Goal: Transaction & Acquisition: Purchase product/service

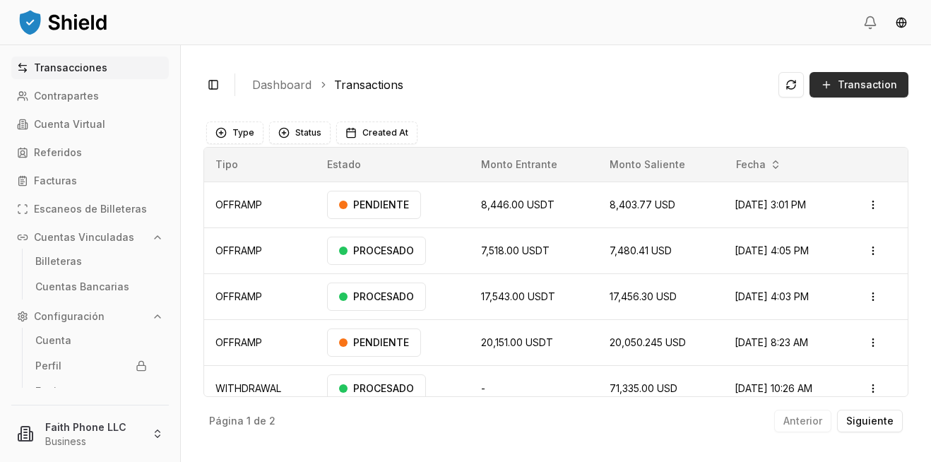
click at [874, 86] on span "Transaction" at bounding box center [866, 85] width 59 height 14
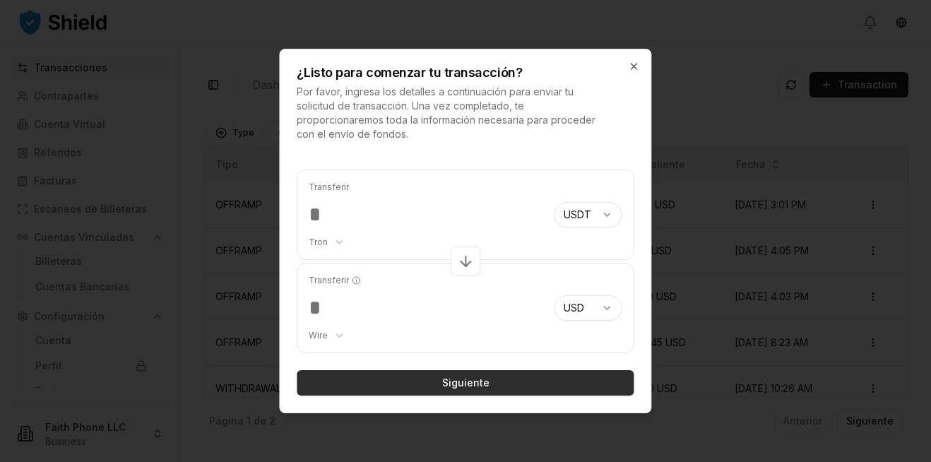
type input "****"
click at [450, 381] on button "Siguiente" at bounding box center [465, 382] width 337 height 25
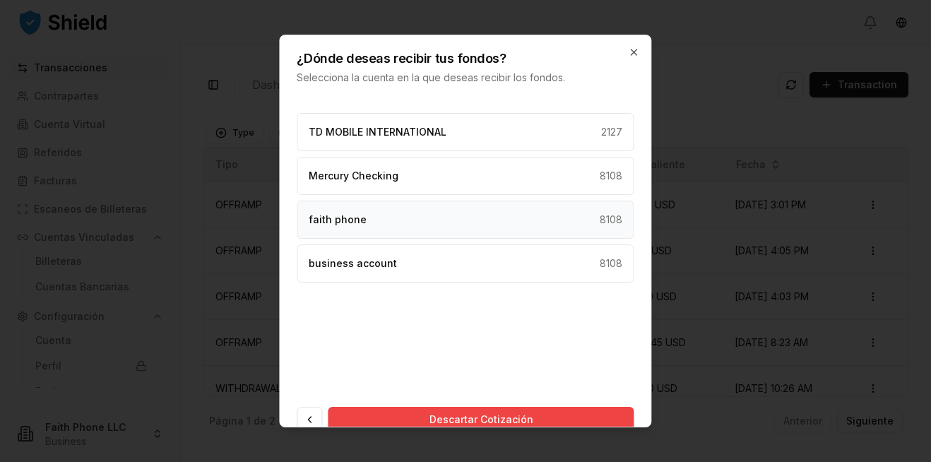
click at [473, 226] on div "faith phone 8108" at bounding box center [465, 220] width 337 height 38
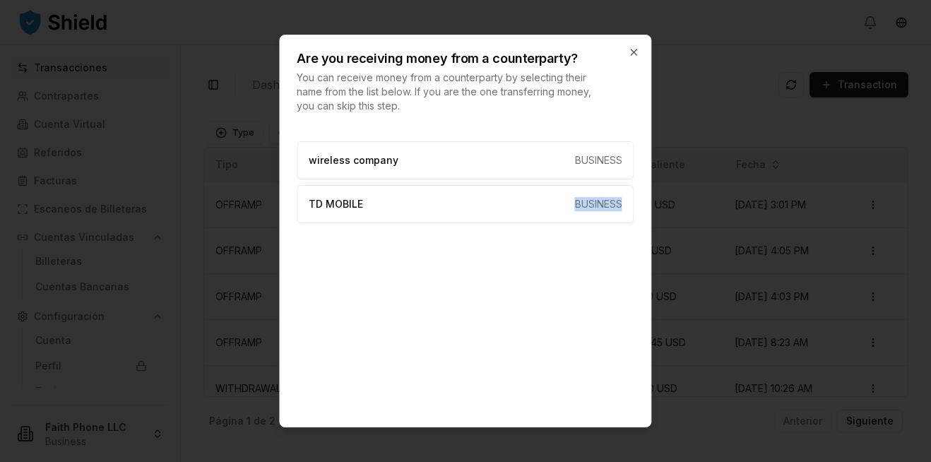
click at [473, 226] on div "wireless company BUSINESS TD MOBILE BUSINESS" at bounding box center [465, 276] width 337 height 271
drag, startPoint x: 473, startPoint y: 226, endPoint x: 540, endPoint y: 258, distance: 74.2
click at [540, 258] on div "wireless company BUSINESS TD MOBILE BUSINESS" at bounding box center [465, 276] width 337 height 271
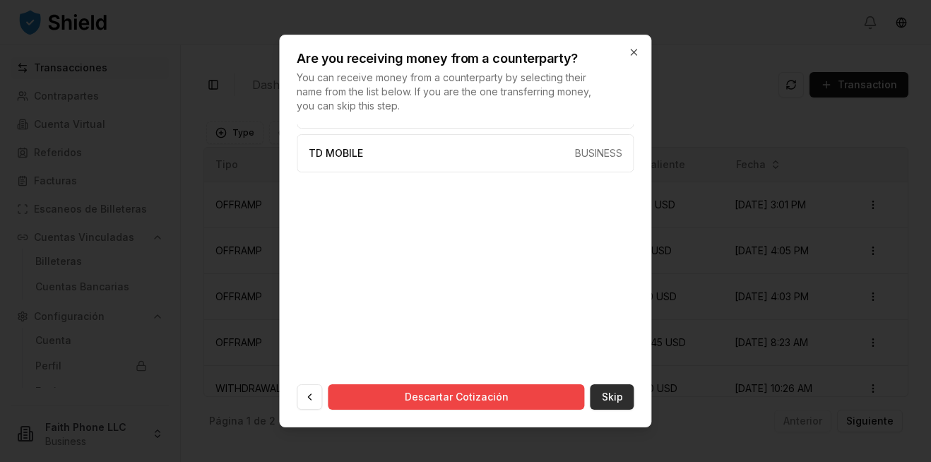
click at [605, 393] on button "Skip" at bounding box center [612, 396] width 44 height 25
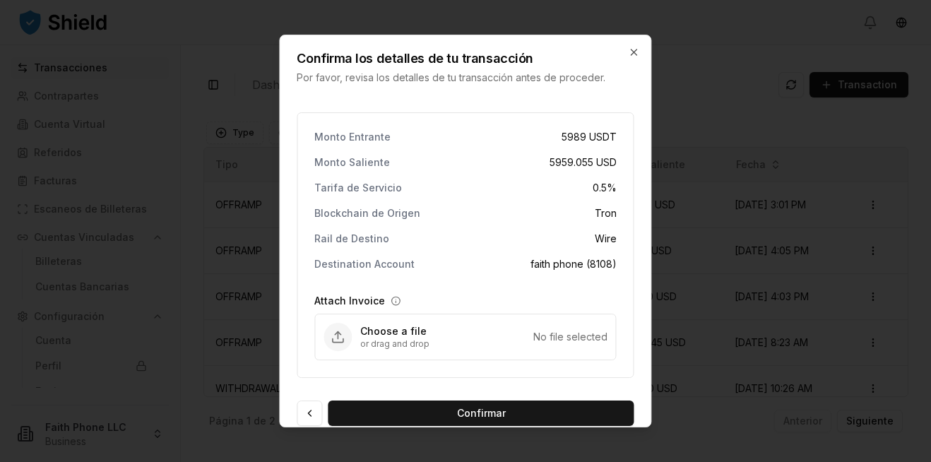
scroll to position [0, 0]
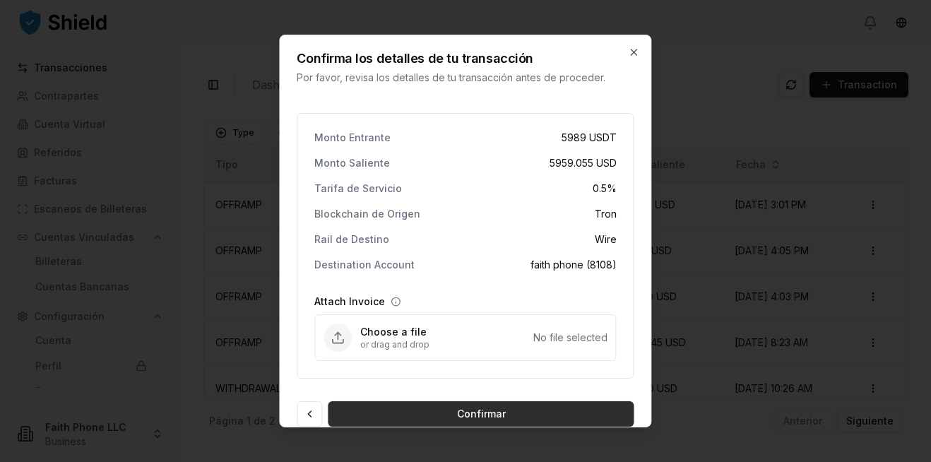
click at [476, 410] on button "Confirmar" at bounding box center [481, 413] width 306 height 25
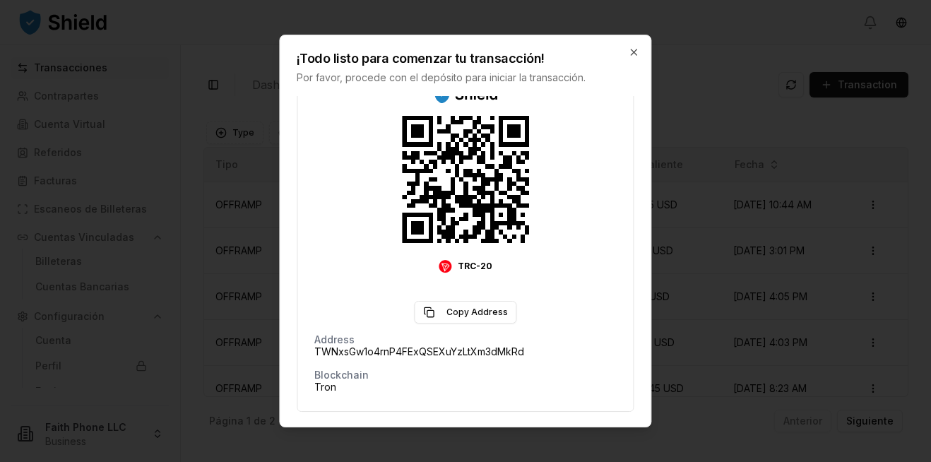
scroll to position [253, 0]
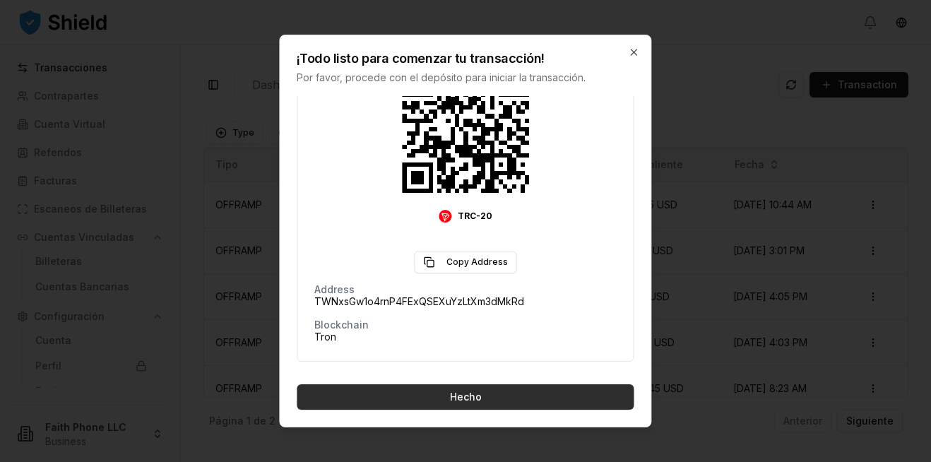
click at [508, 402] on button "Hecho" at bounding box center [465, 396] width 337 height 25
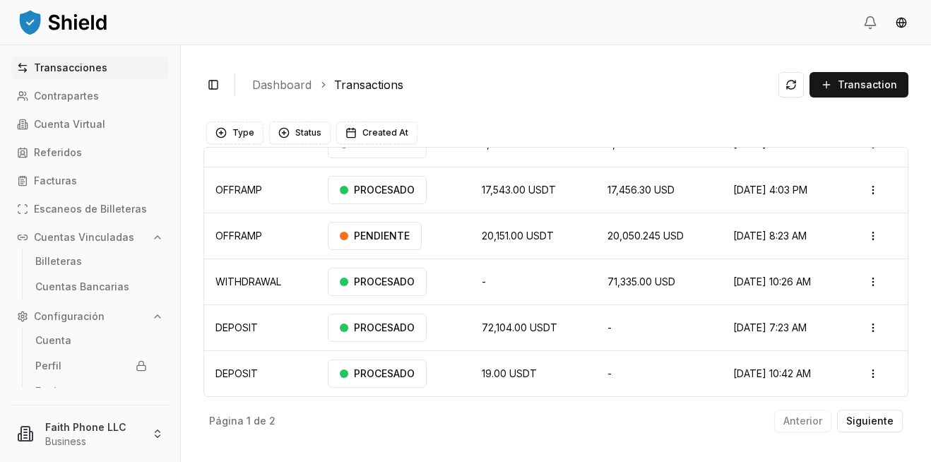
scroll to position [0, 0]
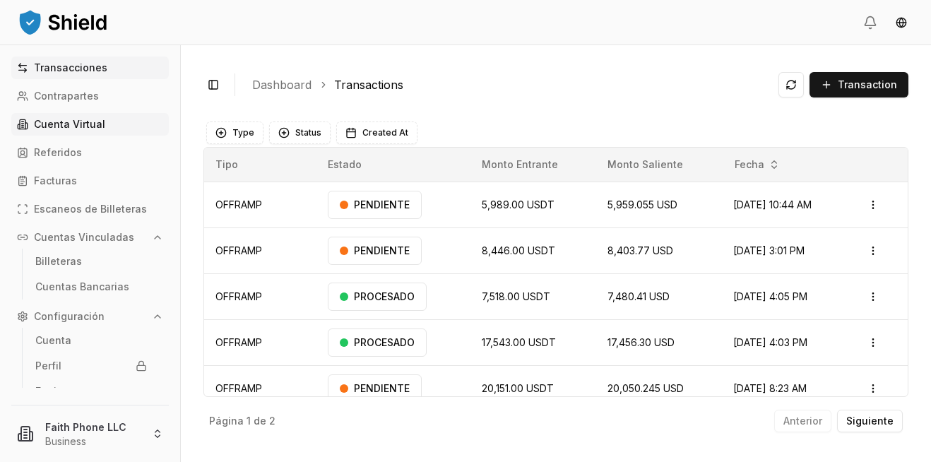
click at [73, 121] on p "Cuenta Virtual" at bounding box center [69, 124] width 71 height 10
click at [118, 121] on link "Cuenta Virtual" at bounding box center [89, 124] width 157 height 23
click at [95, 121] on p "Cuenta Virtual" at bounding box center [69, 124] width 71 height 10
click at [93, 285] on p "Cuentas Bancarias" at bounding box center [82, 287] width 94 height 10
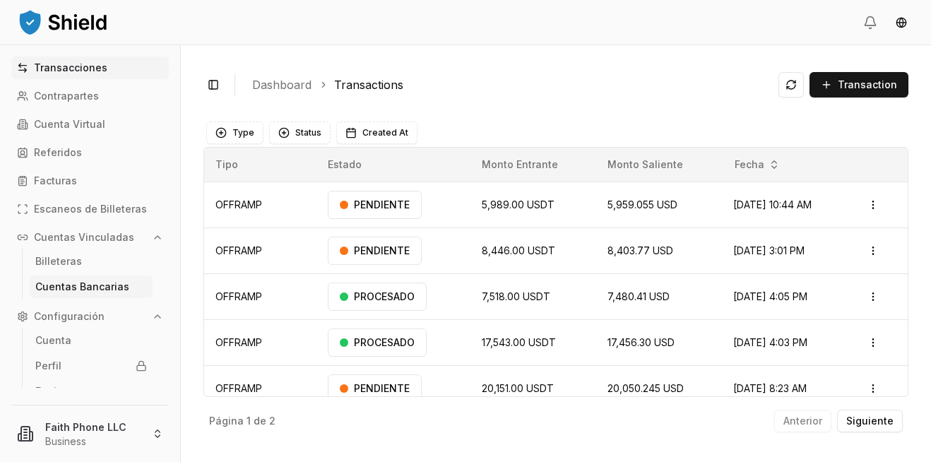
click at [110, 282] on p "Cuentas Bancarias" at bounding box center [82, 287] width 94 height 10
click at [78, 119] on p "Cuenta Virtual" at bounding box center [69, 124] width 71 height 10
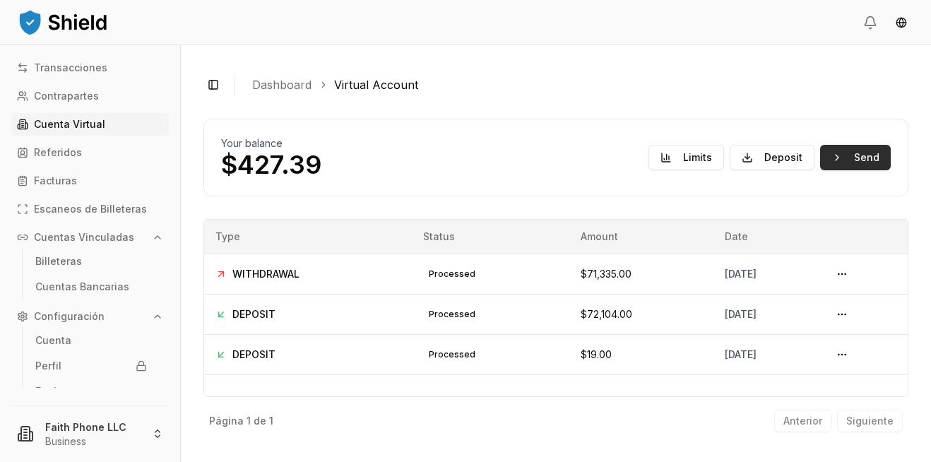
click at [855, 160] on button "Send" at bounding box center [855, 157] width 71 height 25
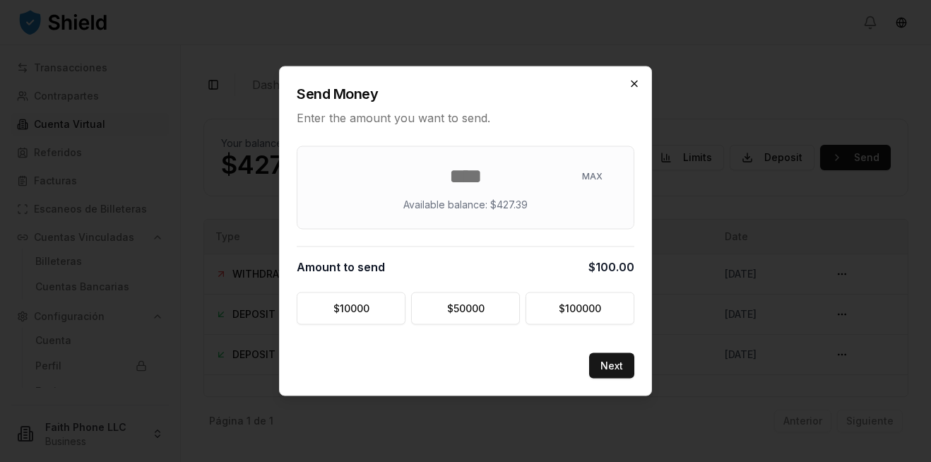
type input "***"
click at [633, 84] on icon "button" at bounding box center [633, 83] width 11 height 11
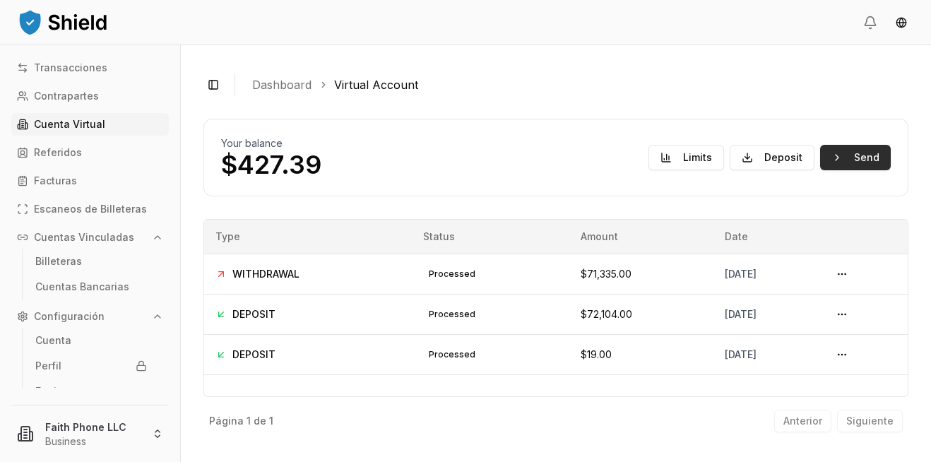
click at [853, 158] on button "Send" at bounding box center [855, 157] width 71 height 25
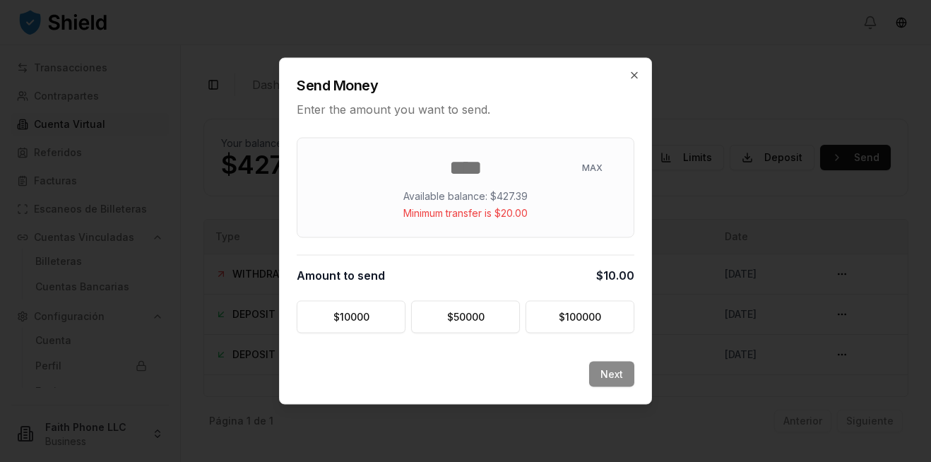
type input "*"
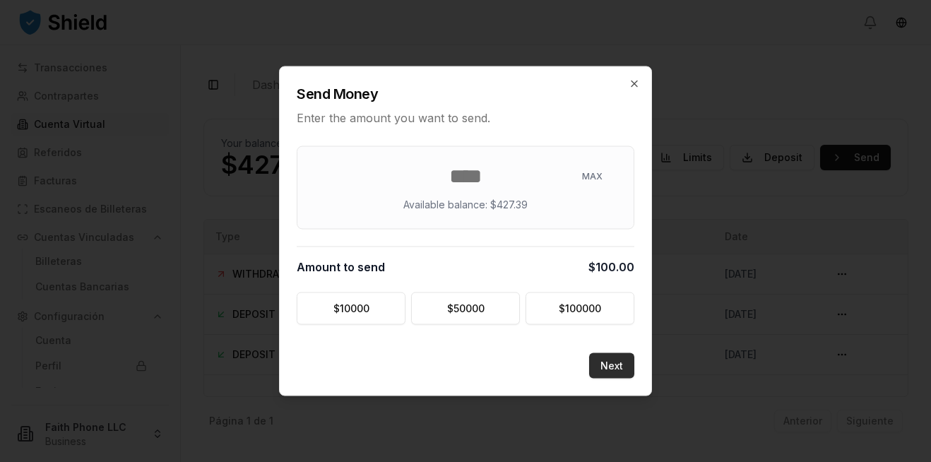
type input "***"
click at [626, 367] on button "Next" at bounding box center [611, 365] width 45 height 25
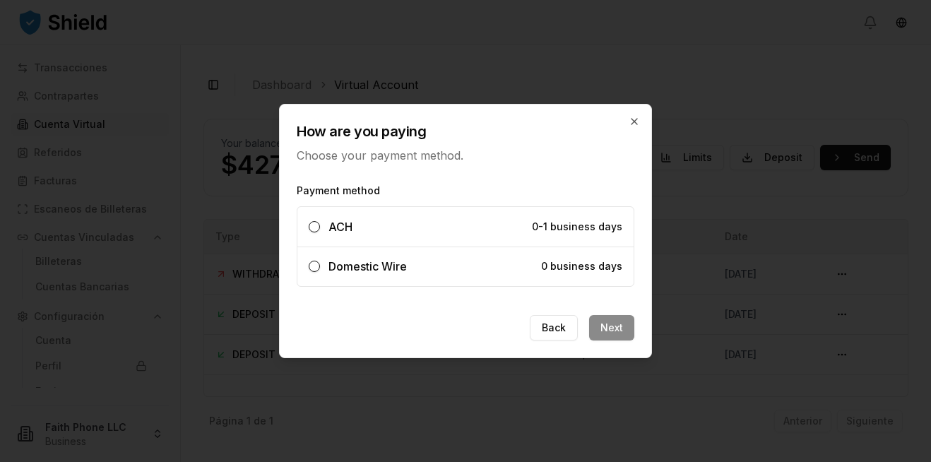
click at [312, 265] on button "Domestic Wire 0 business days" at bounding box center [314, 266] width 11 height 11
click at [616, 333] on button "Next" at bounding box center [611, 327] width 45 height 25
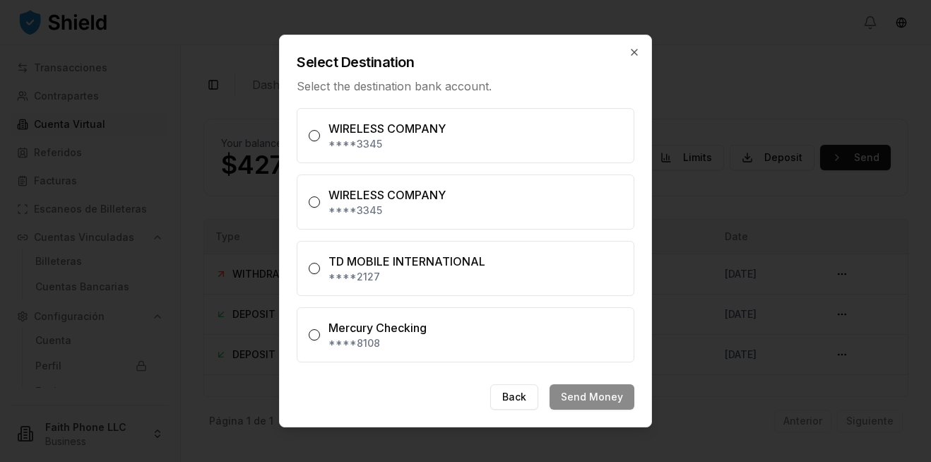
scroll to position [35, 0]
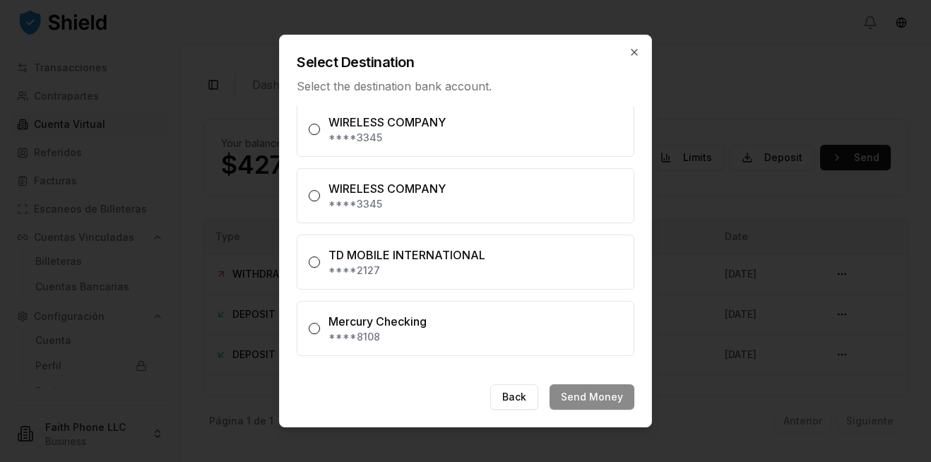
click at [309, 329] on button "Mercury Checking ****8108" at bounding box center [314, 328] width 11 height 11
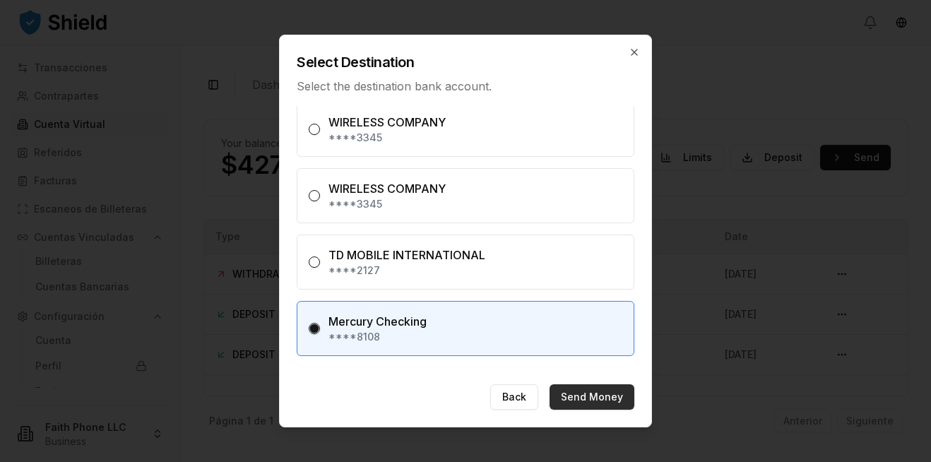
click at [600, 400] on button "Send Money" at bounding box center [591, 396] width 85 height 25
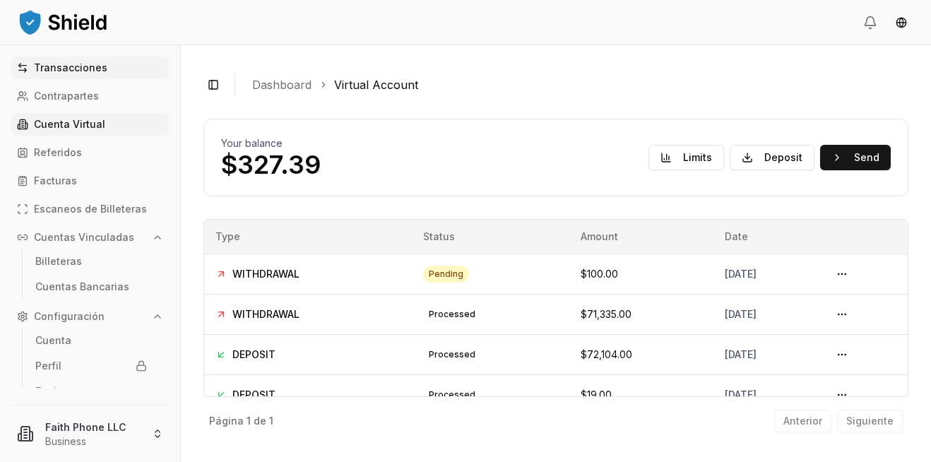
click at [85, 68] on p "Transacciones" at bounding box center [70, 68] width 73 height 10
click at [97, 63] on p "Transacciones" at bounding box center [70, 68] width 73 height 10
click at [102, 97] on link "Contrapartes" at bounding box center [89, 96] width 157 height 23
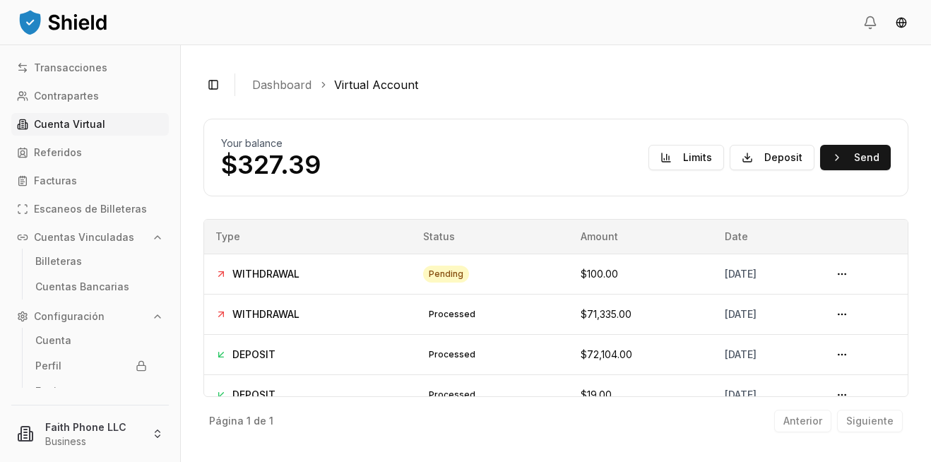
scroll to position [16, 0]
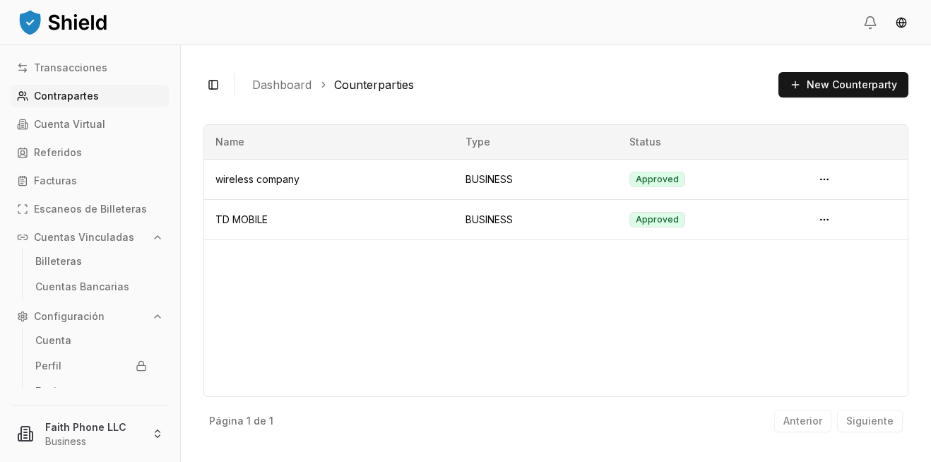
scroll to position [16, 0]
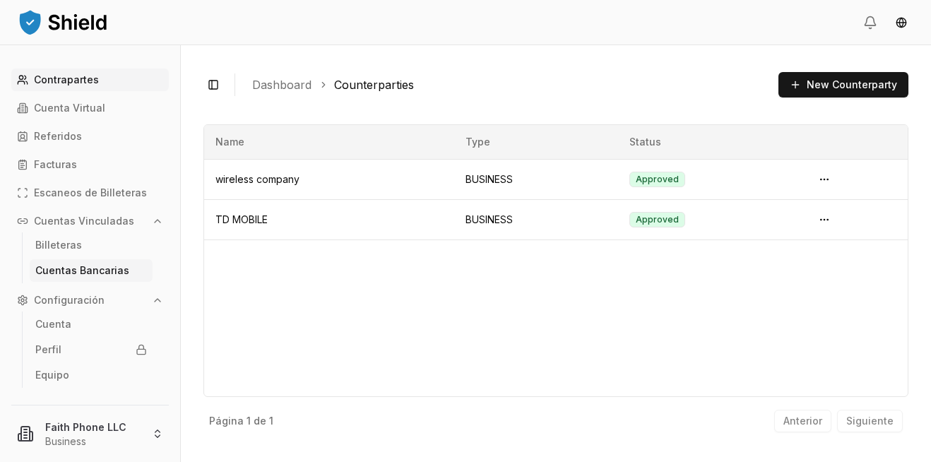
click at [91, 273] on p "Cuentas Bancarias" at bounding box center [82, 270] width 94 height 10
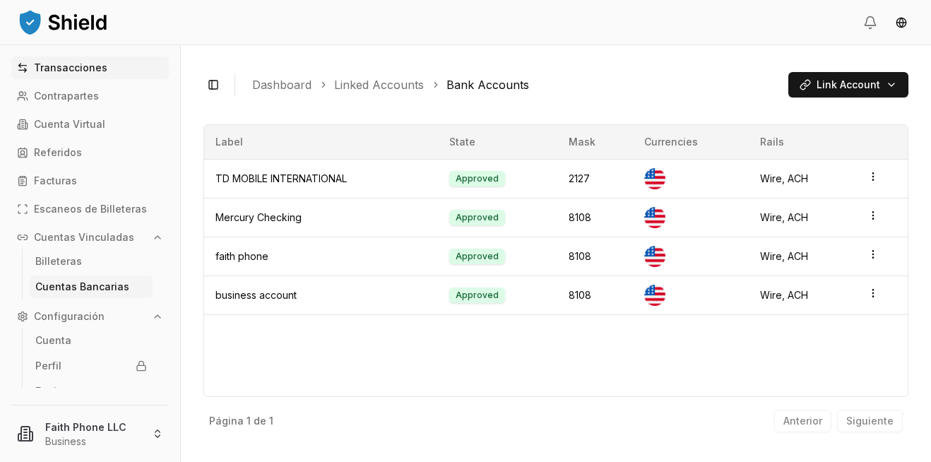
click at [98, 73] on link "Transacciones" at bounding box center [89, 67] width 157 height 23
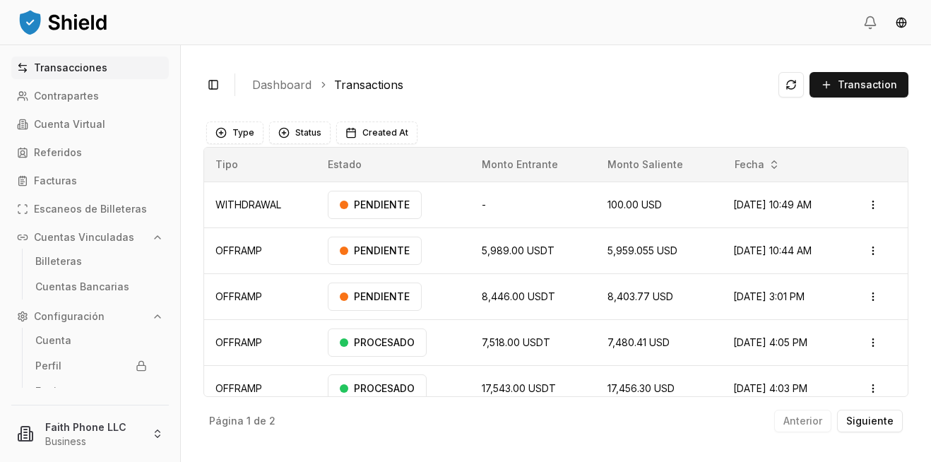
click at [542, 92] on ol "Dashboard Transactions" at bounding box center [509, 84] width 515 height 17
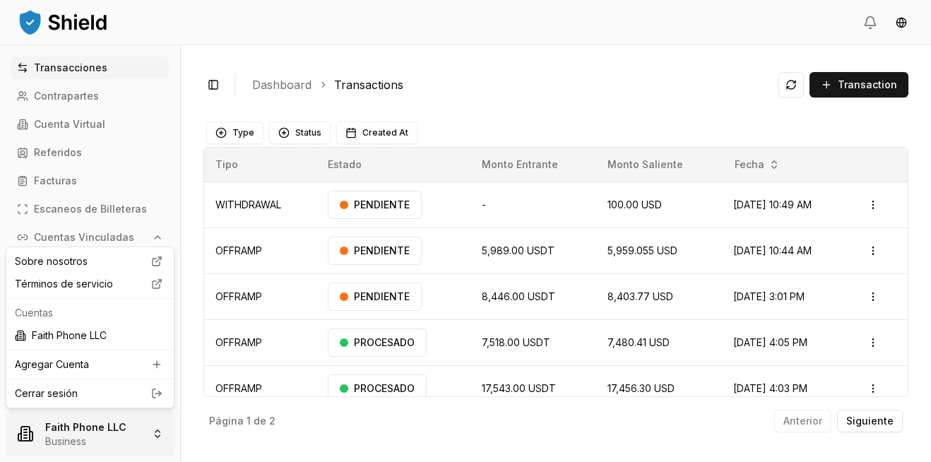
click at [101, 442] on html "Transacciones Contrapartes Cuenta Virtual Referidos Facturas Escaneos de Billet…" at bounding box center [465, 231] width 931 height 462
click at [65, 392] on link "Cerrar sesión" at bounding box center [90, 393] width 150 height 14
